Goal: Task Accomplishment & Management: Manage account settings

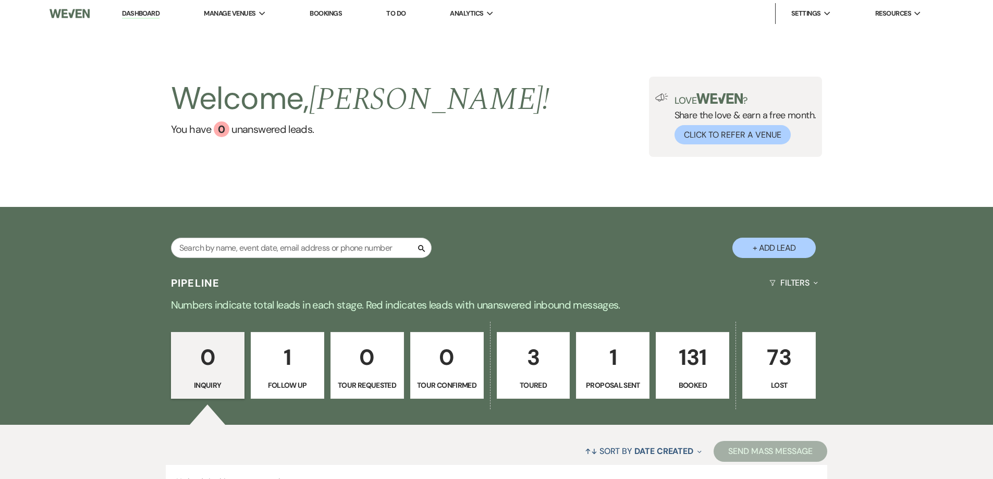
click at [692, 366] on p "131" at bounding box center [692, 357] width 60 height 35
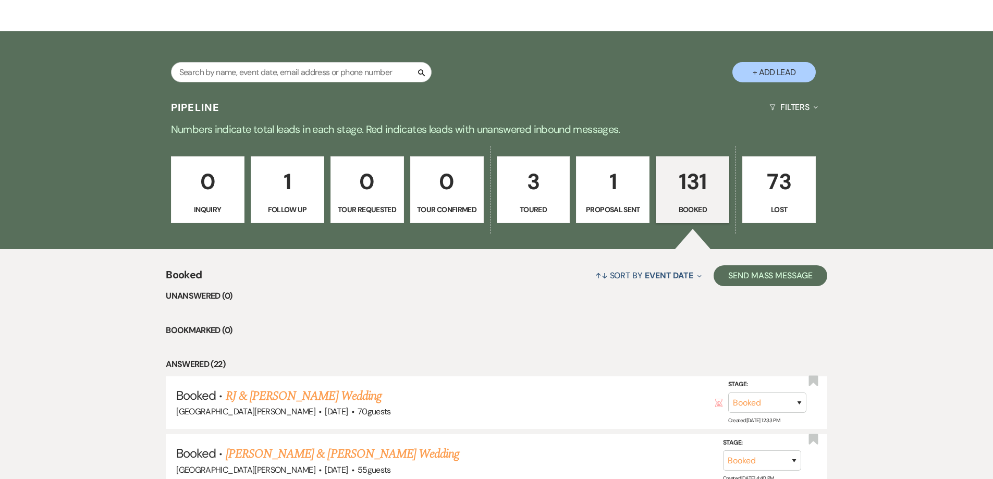
scroll to position [700, 0]
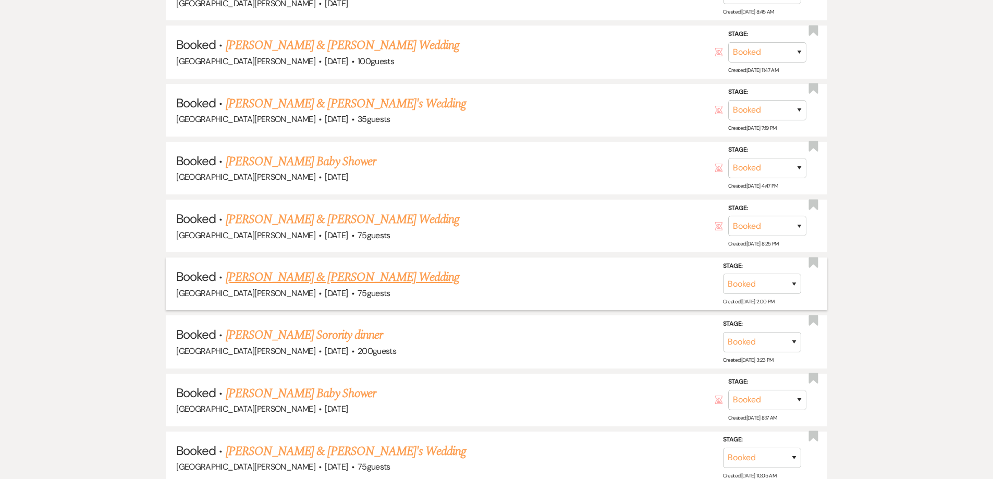
click at [330, 276] on link "[PERSON_NAME] & [PERSON_NAME] Wedding" at bounding box center [342, 277] width 233 height 19
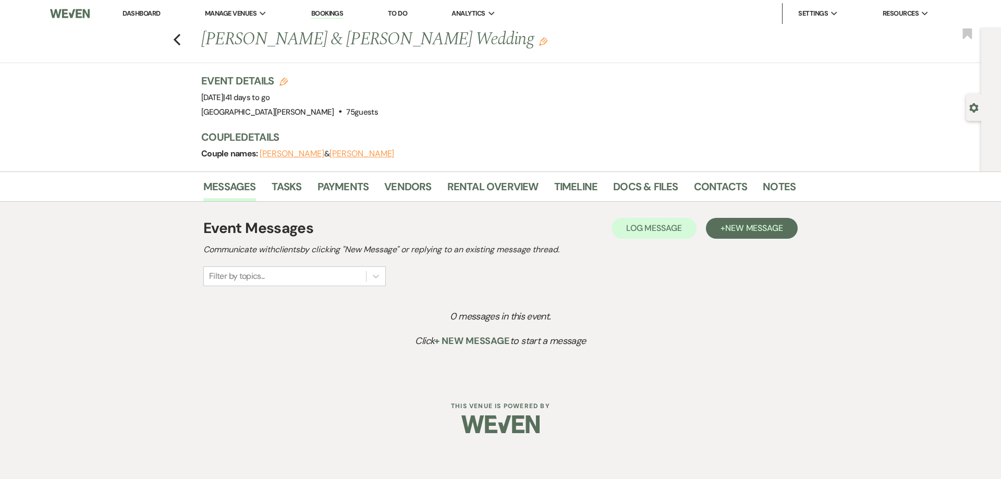
click at [307, 151] on button "[PERSON_NAME]" at bounding box center [292, 154] width 65 height 8
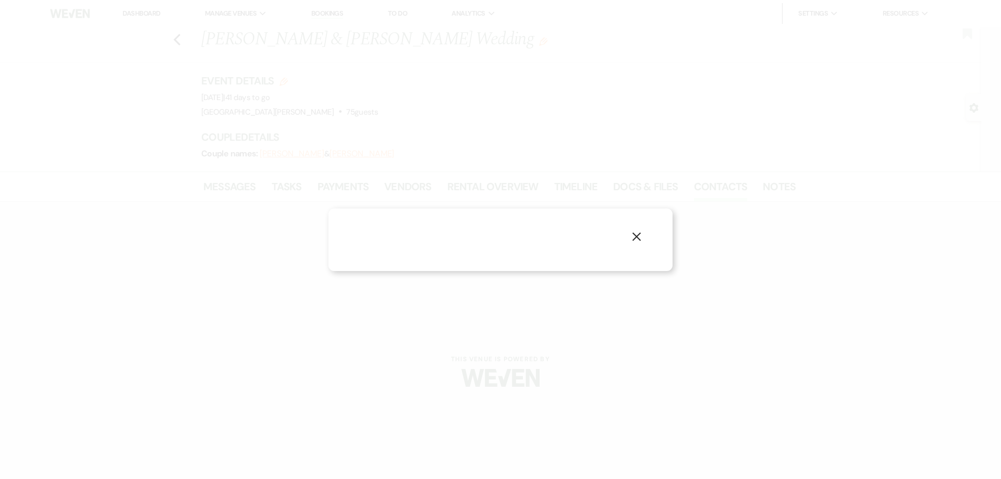
select select "1"
select select "text"
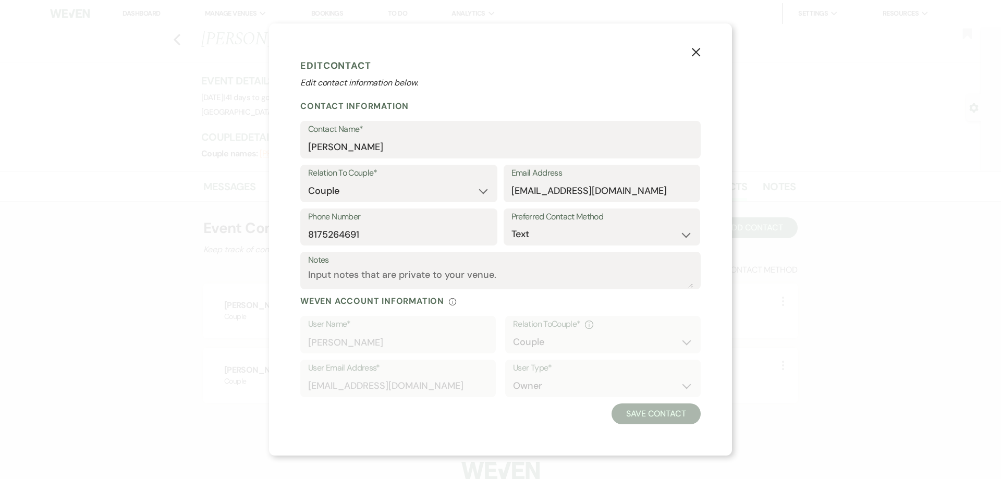
click at [694, 50] on use "button" at bounding box center [695, 51] width 8 height 8
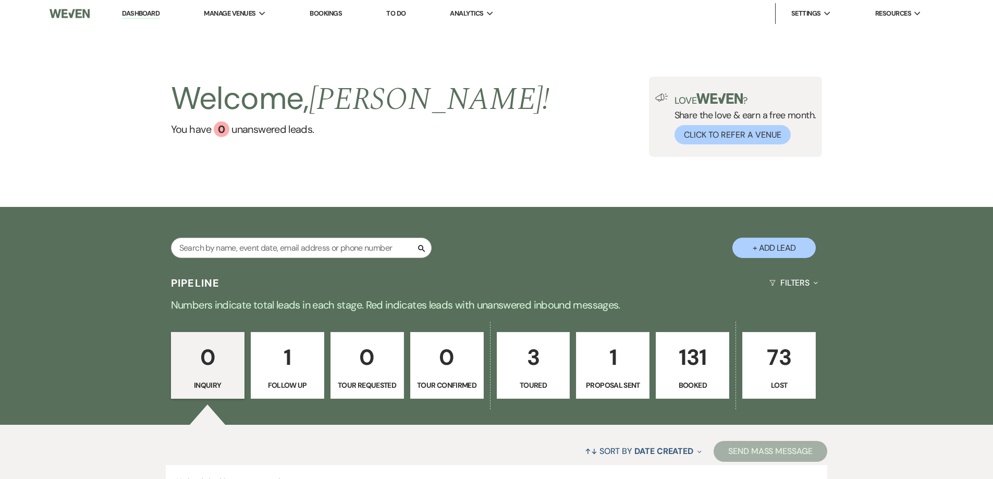
click at [701, 361] on p "131" at bounding box center [692, 357] width 60 height 35
click at [233, 32] on li "[GEOGRAPHIC_DATA][PERSON_NAME]" at bounding box center [267, 34] width 117 height 10
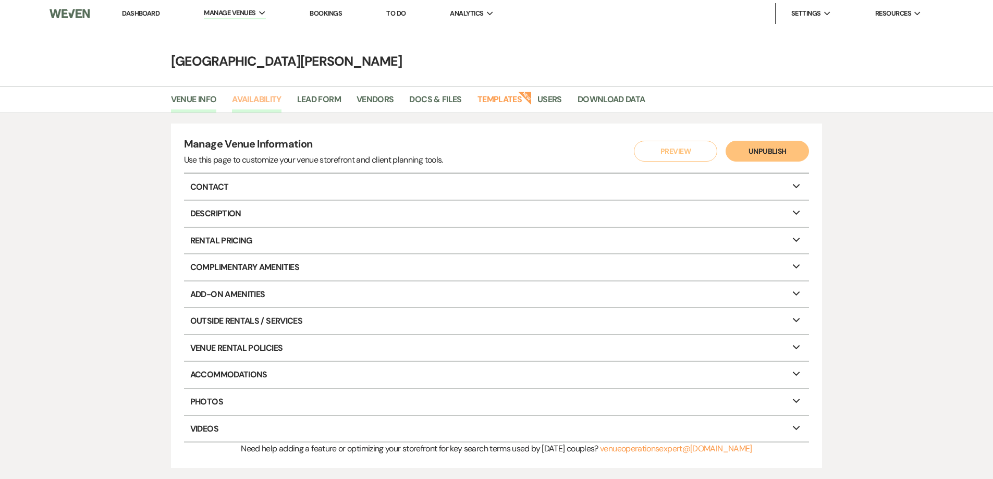
click at [257, 97] on link "Availability" at bounding box center [256, 103] width 49 height 20
select select "3"
select select "2026"
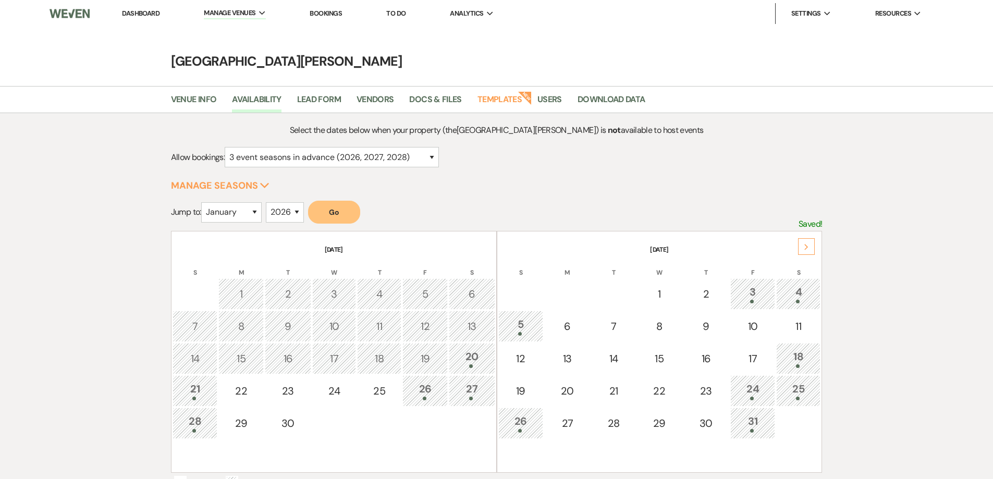
click at [809, 247] on div "Next" at bounding box center [806, 246] width 17 height 17
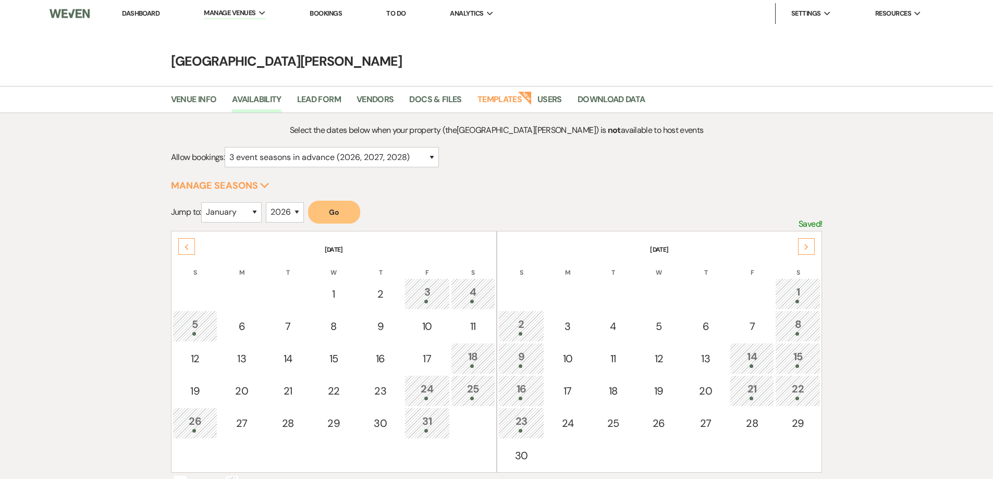
click at [809, 247] on icon "Next" at bounding box center [806, 247] width 5 height 6
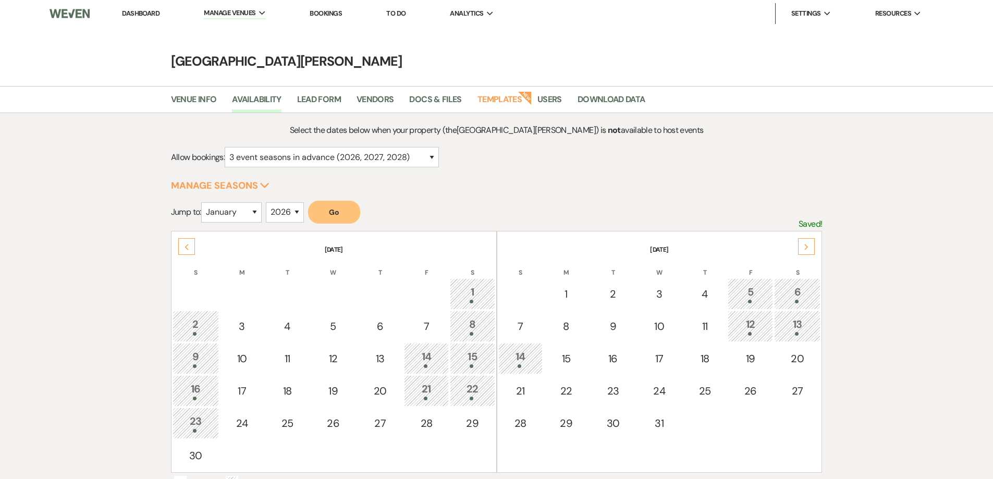
click at [797, 291] on div "6" at bounding box center [797, 293] width 35 height 19
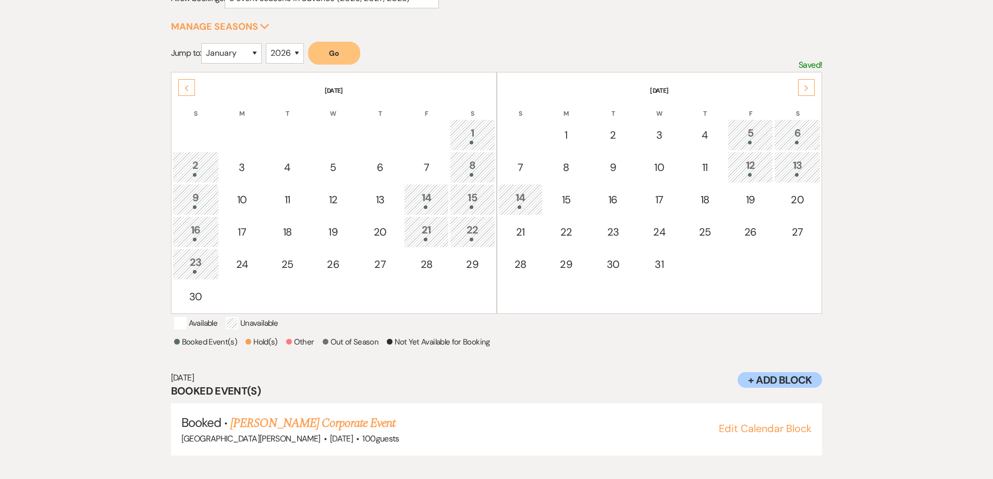
scroll to position [169, 0]
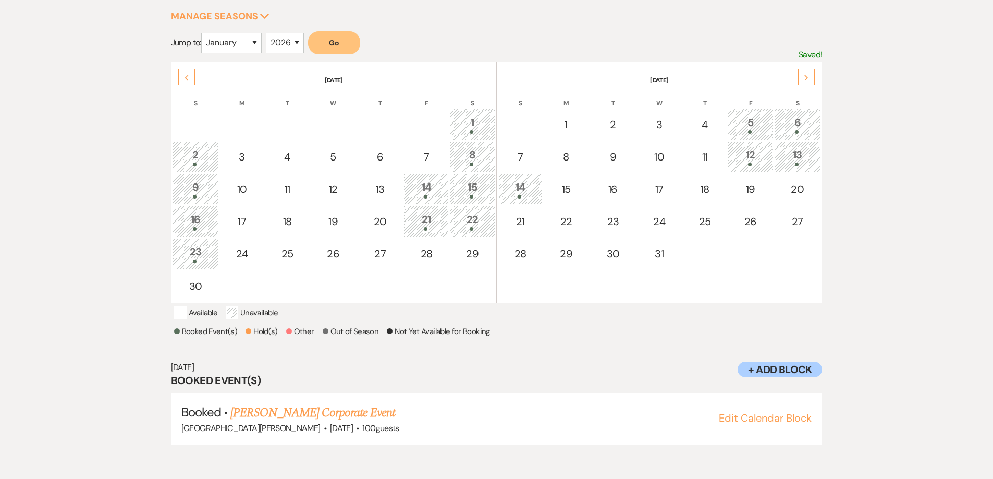
click at [190, 76] on div "Previous" at bounding box center [186, 77] width 17 height 17
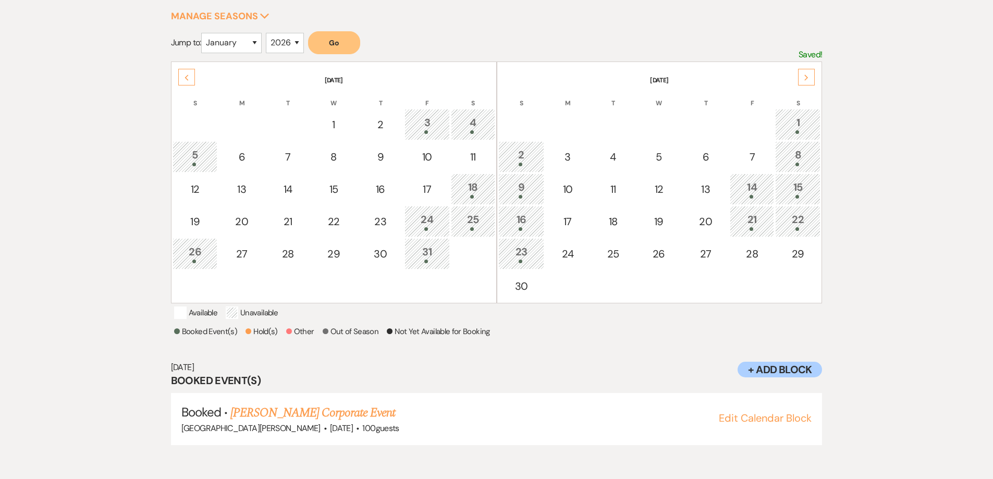
click at [804, 75] on icon "Next" at bounding box center [806, 78] width 5 height 6
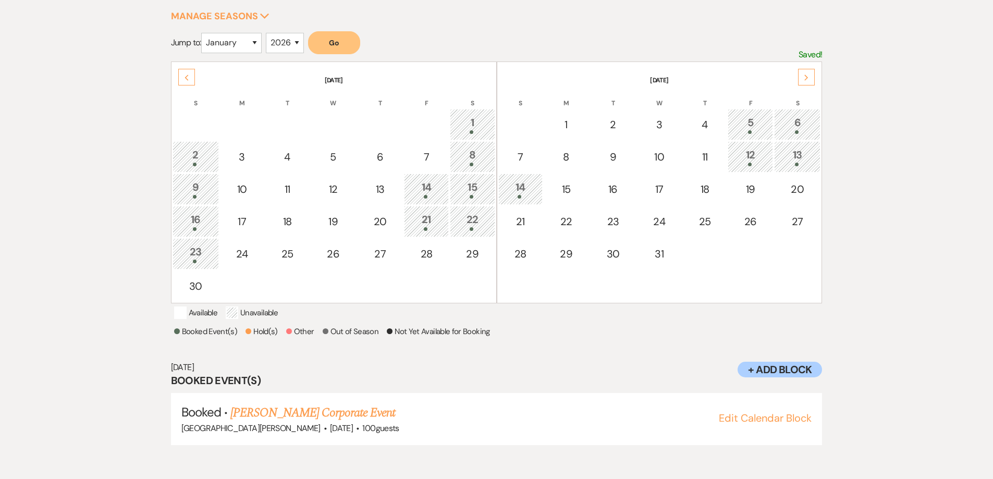
click at [528, 189] on div "14" at bounding box center [520, 188] width 33 height 19
click at [750, 119] on div "5" at bounding box center [750, 124] width 34 height 19
